Goal: Transaction & Acquisition: Purchase product/service

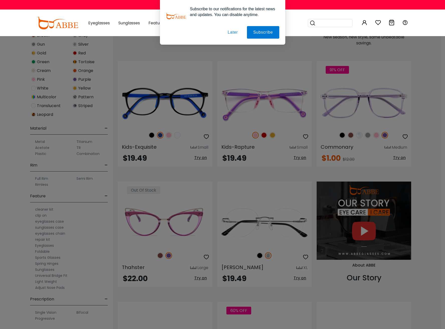
scroll to position [451, 0]
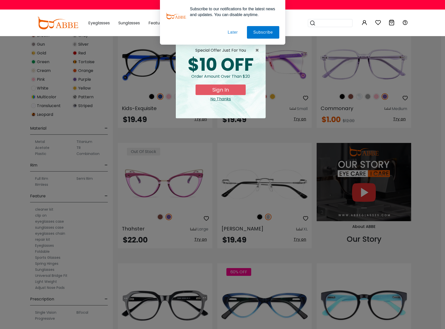
click at [0, 0] on div at bounding box center [0, 0] width 0 height 0
click at [0, 0] on button "Later" at bounding box center [0, 0] width 0 height 0
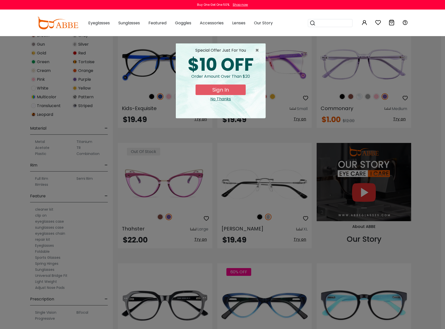
drag, startPoint x: 223, startPoint y: 91, endPoint x: 230, endPoint y: 109, distance: 19.7
click at [223, 90] on button "Sign In" at bounding box center [220, 89] width 50 height 11
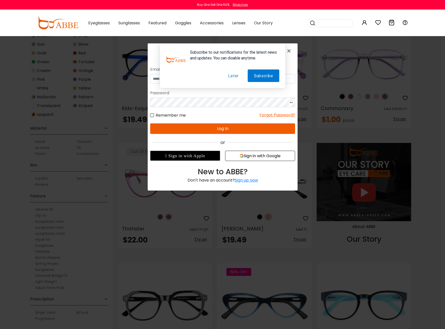
click at [232, 75] on button "Later" at bounding box center [233, 75] width 23 height 13
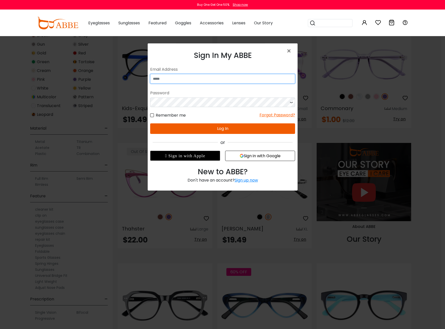
click at [217, 77] on input "email" at bounding box center [222, 79] width 145 height 10
type input "**********"
click at [259, 154] on button "Sign in with Google" at bounding box center [260, 156] width 70 height 10
click at [253, 157] on button "Sign in with Google" at bounding box center [260, 156] width 70 height 10
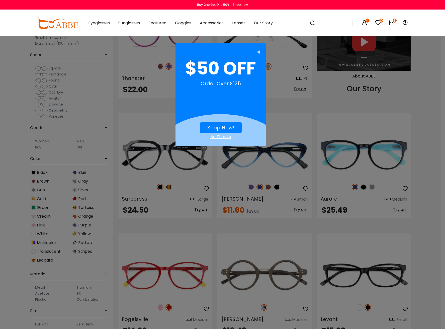
click at [258, 51] on span "×" at bounding box center [260, 52] width 6 height 10
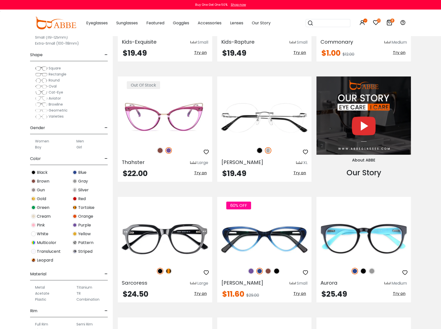
scroll to position [476, 0]
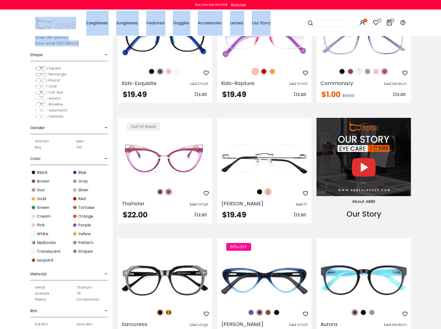
drag, startPoint x: 91, startPoint y: 45, endPoint x: 45, endPoint y: 18, distance: 53.1
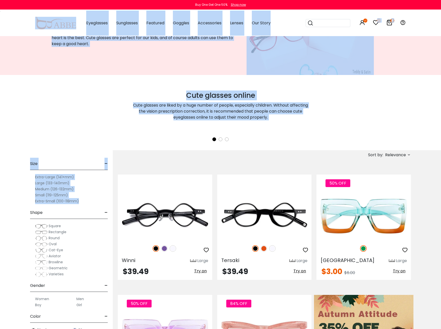
scroll to position [0, 0]
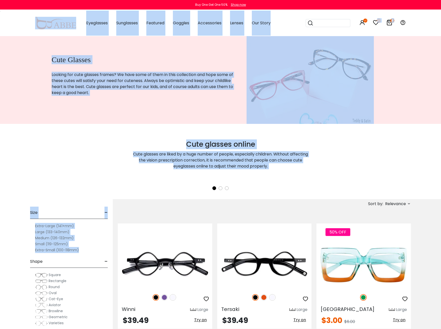
click at [43, 232] on label "Large (133-140mm)" at bounding box center [52, 232] width 34 height 6
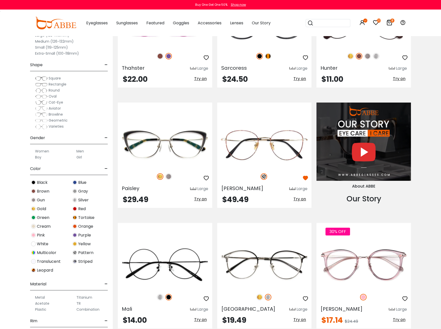
scroll to position [526, 0]
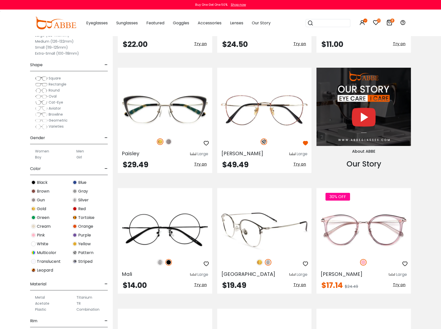
click at [259, 262] on img at bounding box center [259, 262] width 7 height 7
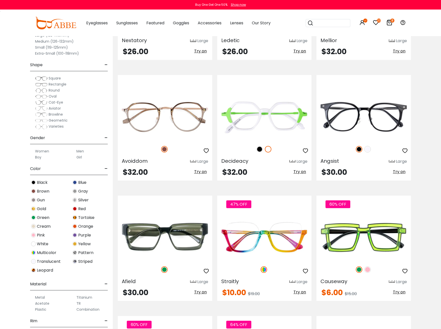
scroll to position [1729, 0]
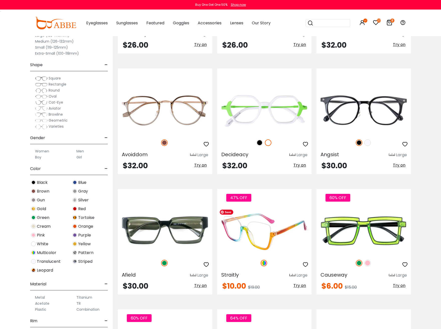
click at [287, 242] on img at bounding box center [264, 230] width 94 height 47
